Goal: Find specific page/section: Find specific page/section

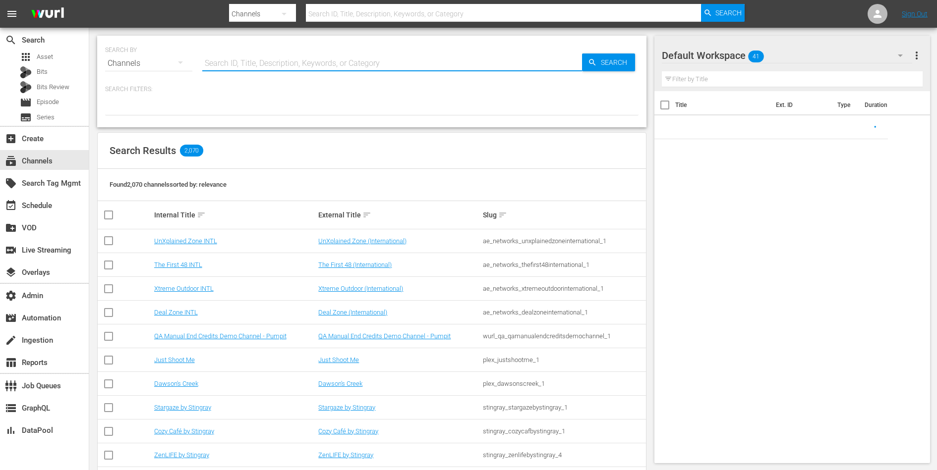
click at [219, 59] on input "text" at bounding box center [392, 64] width 380 height 24
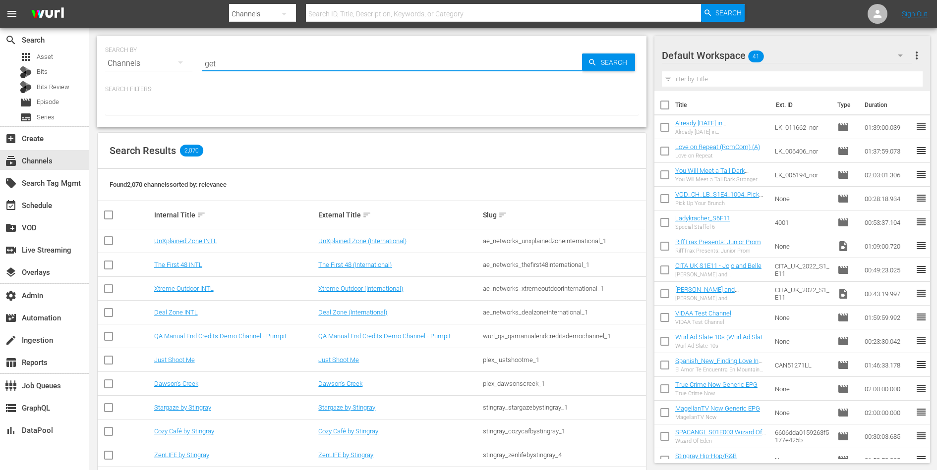
type input "get"
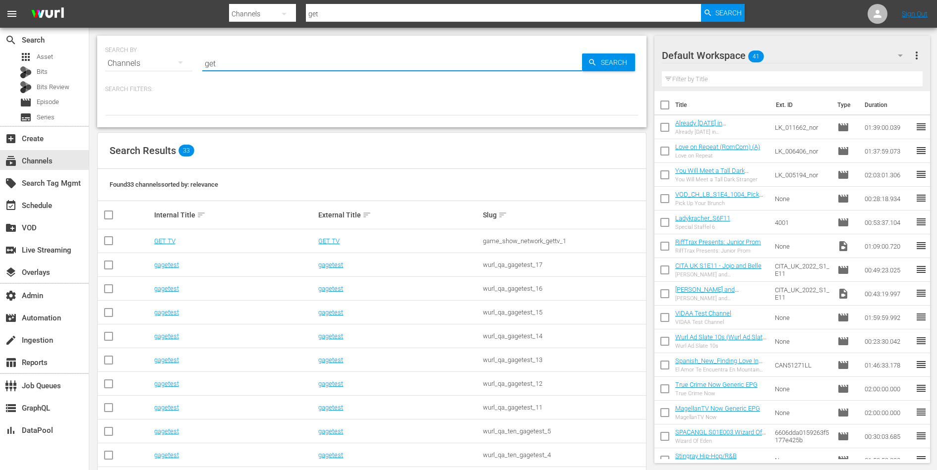
click at [171, 235] on td "GET TV" at bounding box center [235, 242] width 165 height 24
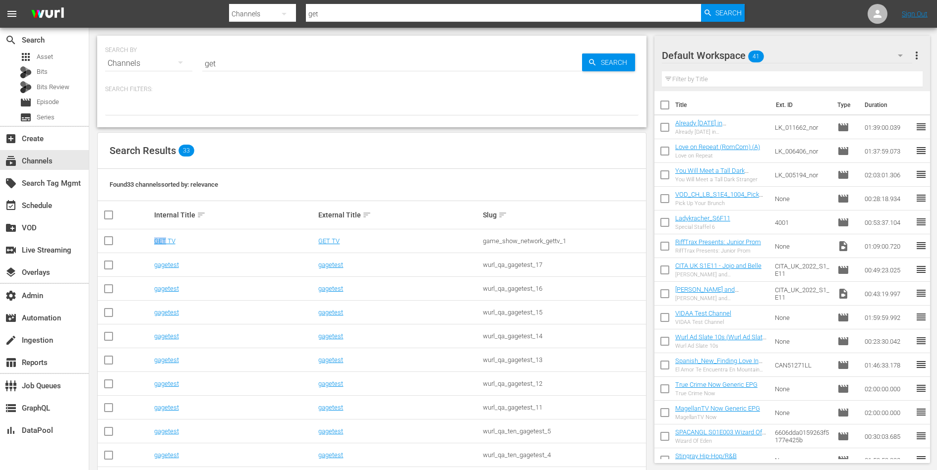
click at [171, 235] on td "GET TV" at bounding box center [235, 242] width 165 height 24
click at [168, 238] on link "GET TV" at bounding box center [164, 240] width 21 height 7
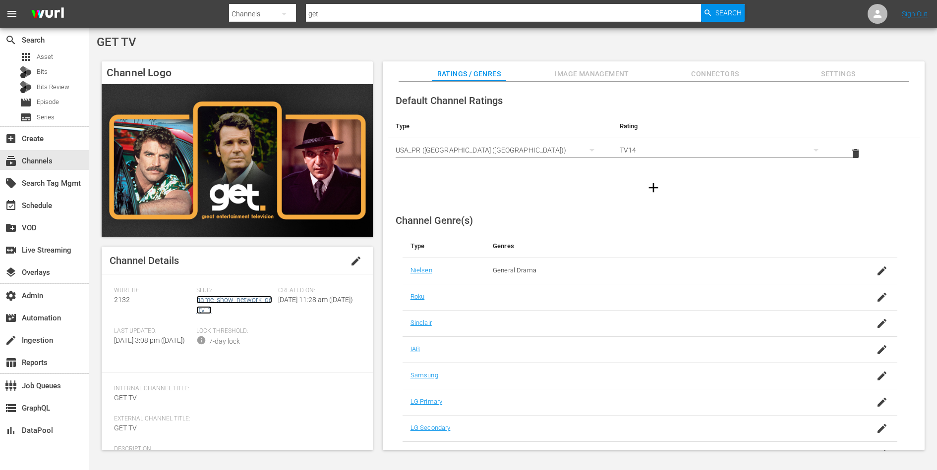
click at [254, 299] on link "game_show_network_gettv_1" at bounding box center [234, 305] width 76 height 18
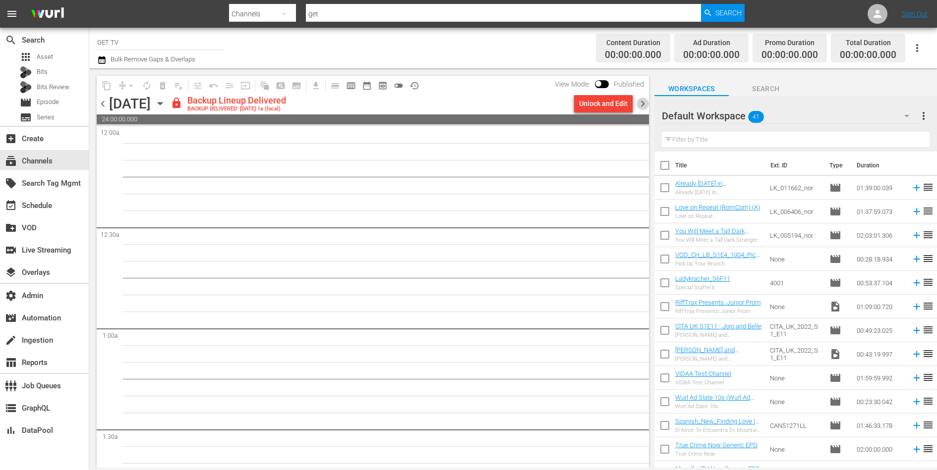
click at [640, 105] on span "chevron_right" at bounding box center [642, 104] width 12 height 12
click at [636, 105] on span "chevron_right" at bounding box center [642, 104] width 12 height 12
click at [640, 104] on span "chevron_right" at bounding box center [642, 104] width 12 height 12
click at [103, 106] on span "chevron_left" at bounding box center [103, 104] width 12 height 12
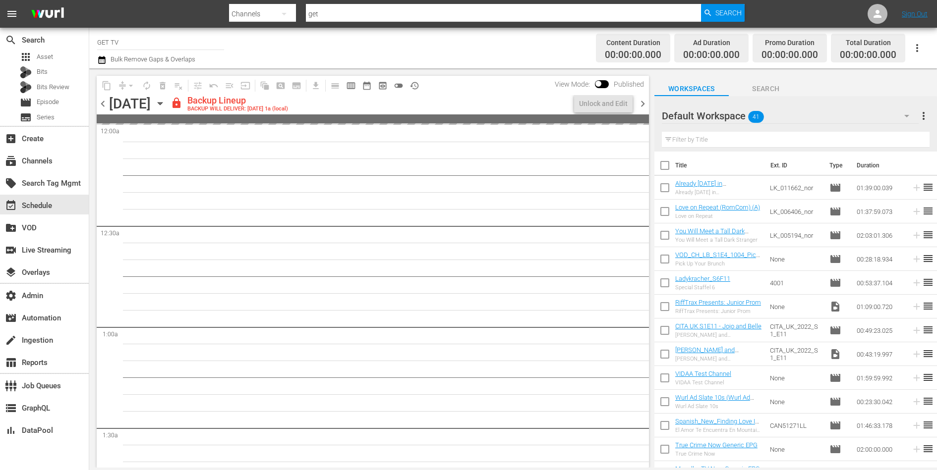
click at [103, 106] on span "chevron_left" at bounding box center [103, 104] width 12 height 12
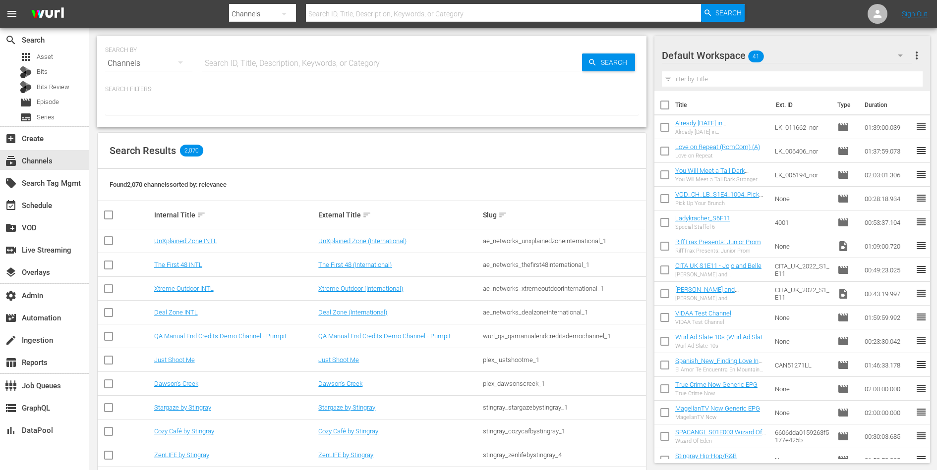
click at [253, 74] on input "text" at bounding box center [392, 64] width 380 height 24
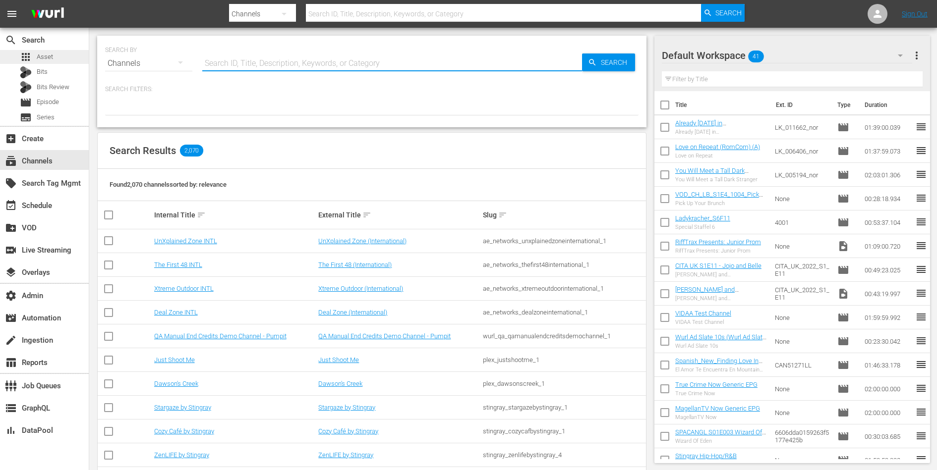
click at [57, 57] on div "apps Asset" at bounding box center [44, 57] width 89 height 14
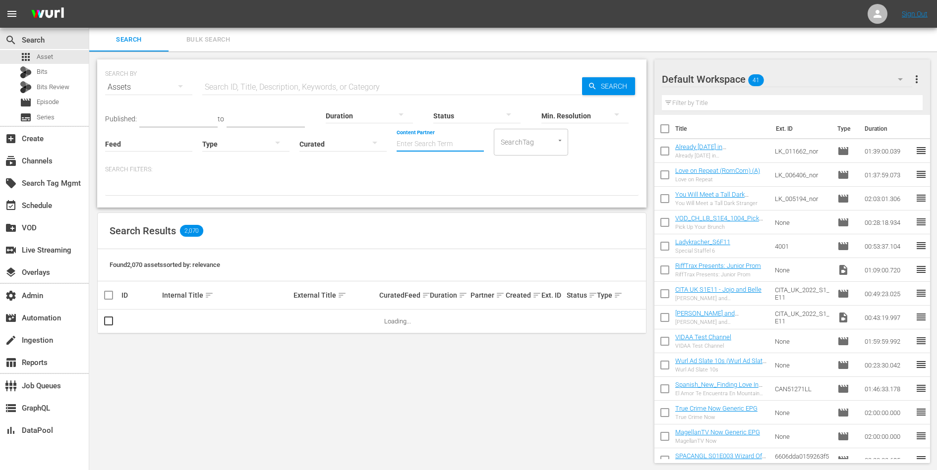
click at [419, 149] on input "Content Partner" at bounding box center [440, 145] width 87 height 36
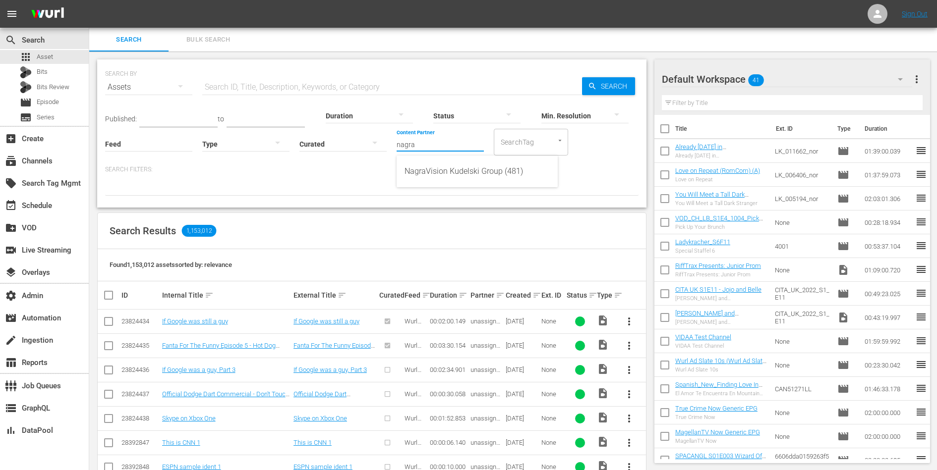
type input "nagra"
click at [364, 191] on div at bounding box center [371, 187] width 533 height 17
